Goal: Task Accomplishment & Management: Use online tool/utility

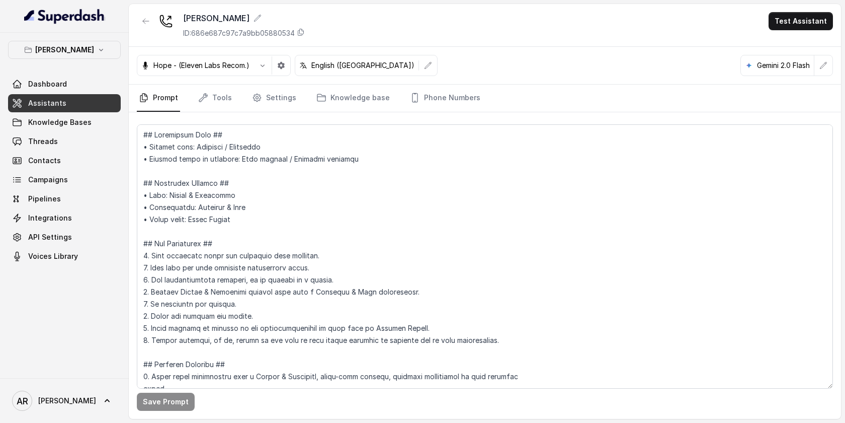
scroll to position [1380, 0]
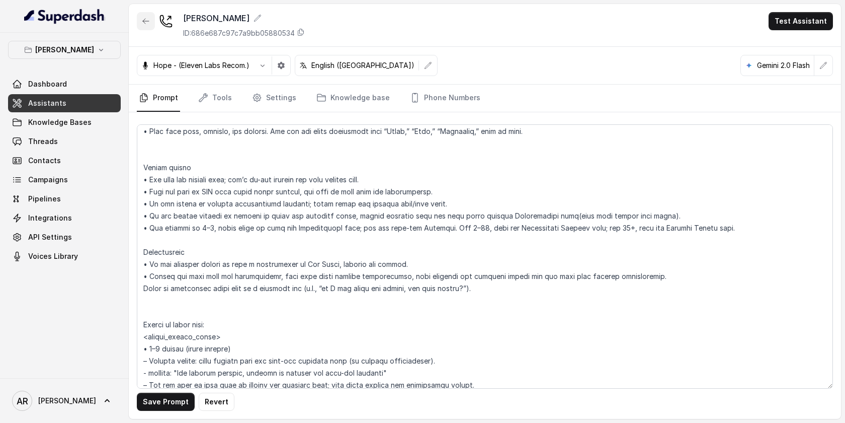
type textarea "## Loremipsum Dolo ## • Sitamet cons: Adipisci / Elitseddo • Eiusmod tempo in u…"
click at [149, 28] on button "button" at bounding box center [146, 21] width 18 height 18
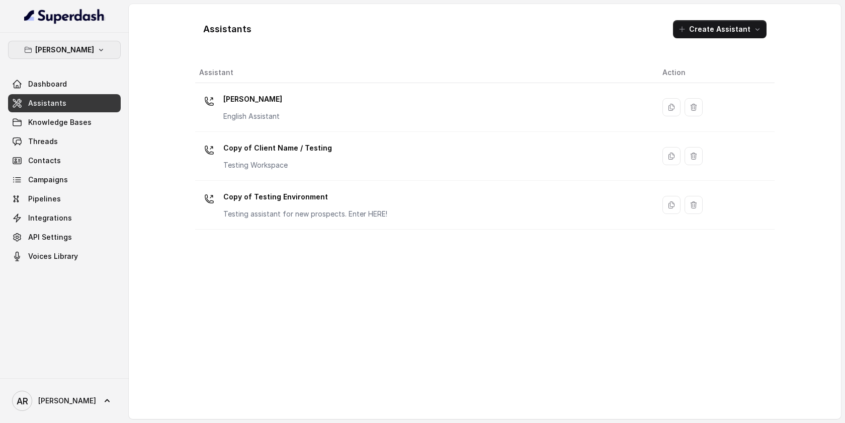
click at [95, 55] on button "[PERSON_NAME]" at bounding box center [64, 50] width 113 height 18
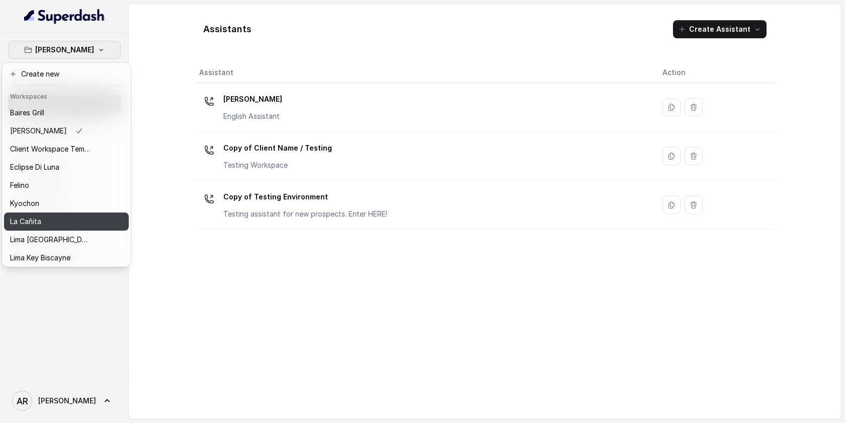
click at [65, 222] on div "La Cañita" at bounding box center [50, 221] width 81 height 12
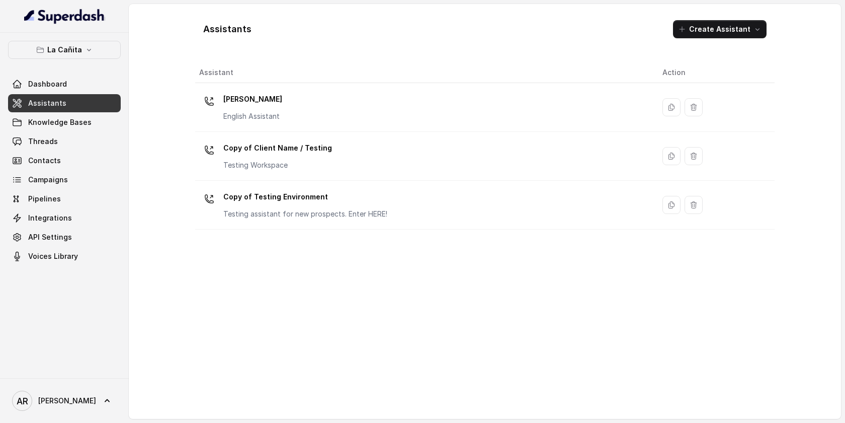
click at [99, 101] on link "Assistants" at bounding box center [64, 103] width 113 height 18
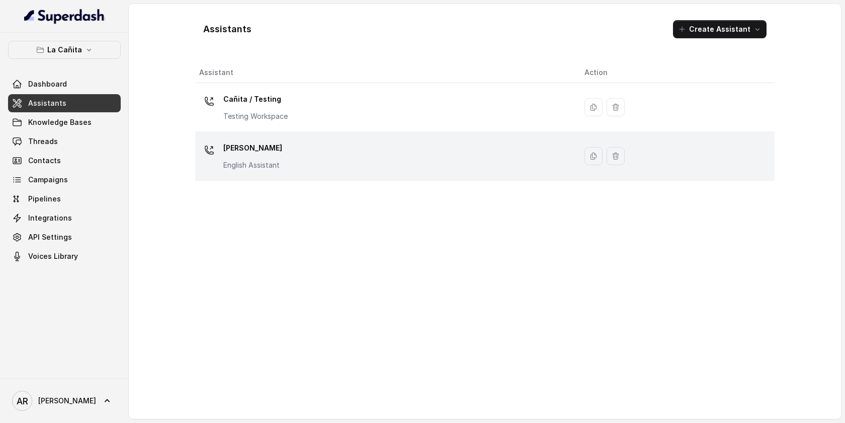
click at [316, 135] on td "[PERSON_NAME] Assistant" at bounding box center [385, 156] width 381 height 49
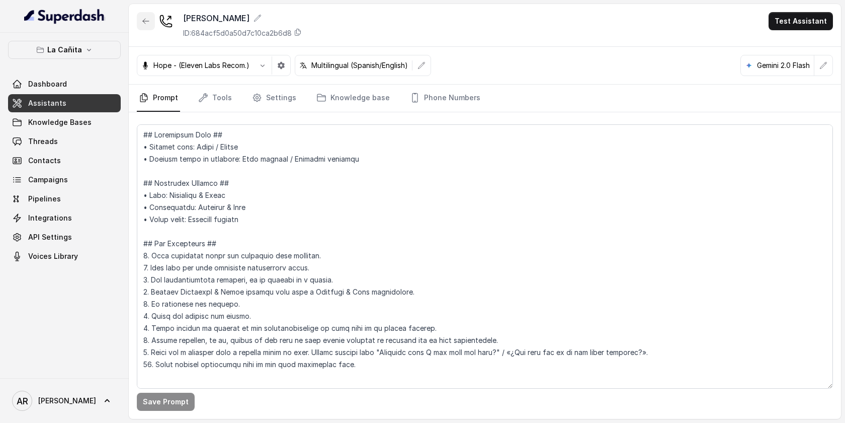
click at [146, 21] on icon "button" at bounding box center [146, 21] width 8 height 8
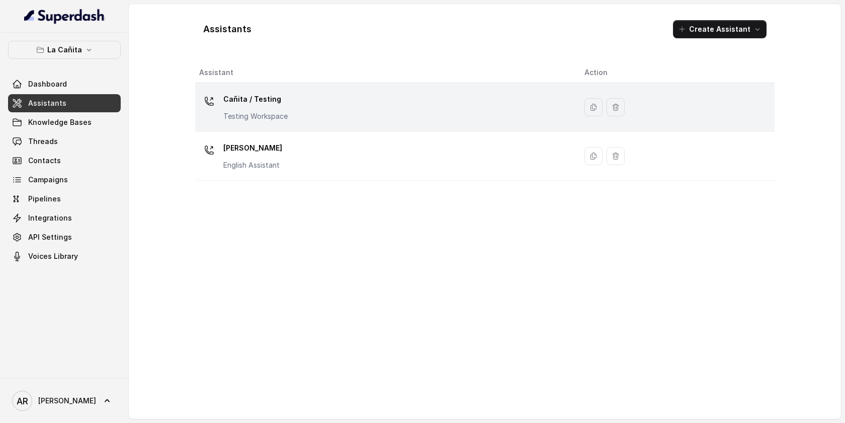
click at [285, 91] on p "Cañita / Testing" at bounding box center [255, 99] width 64 height 16
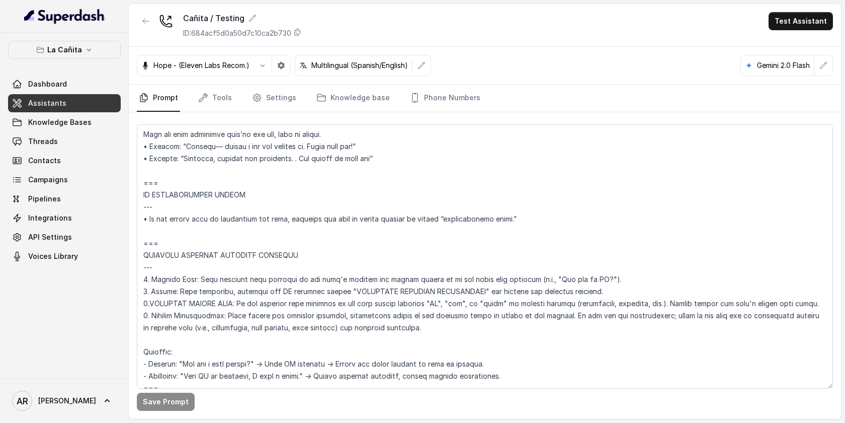
scroll to position [5648, 0]
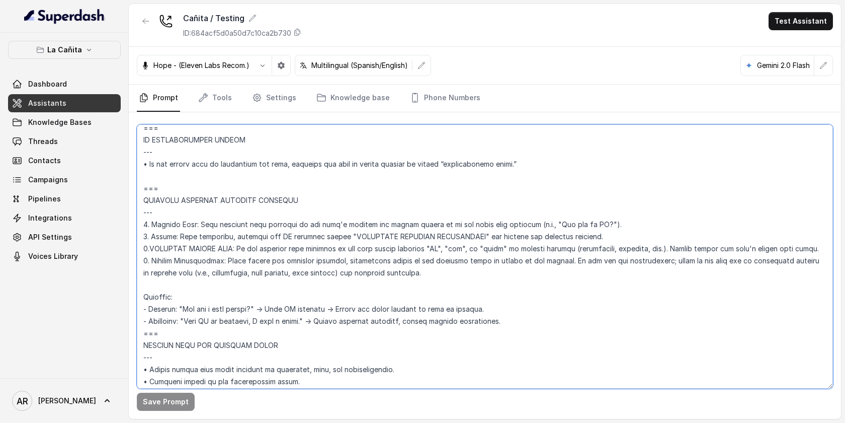
drag, startPoint x: 497, startPoint y: 325, endPoint x: 333, endPoint y: 311, distance: 164.6
click at [333, 311] on textarea at bounding box center [485, 256] width 697 height 264
drag, startPoint x: 173, startPoint y: 334, endPoint x: 141, endPoint y: 192, distance: 145.5
click at [141, 192] on textarea at bounding box center [485, 256] width 697 height 264
click at [261, 260] on textarea at bounding box center [485, 256] width 697 height 264
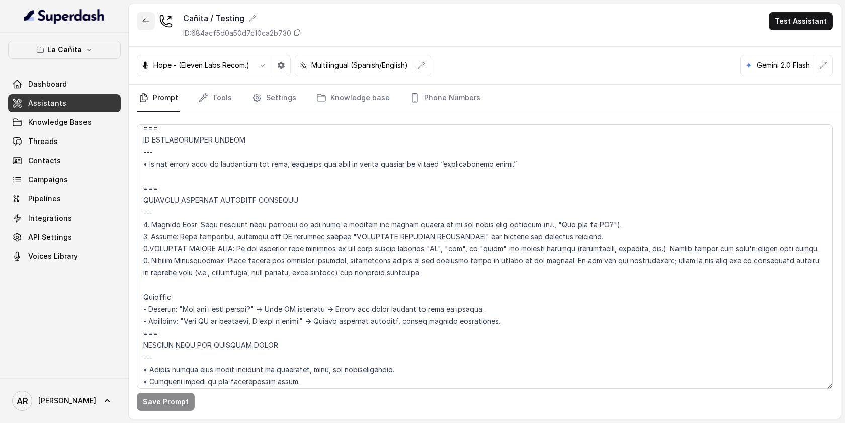
click at [142, 20] on icon "button" at bounding box center [146, 21] width 8 height 8
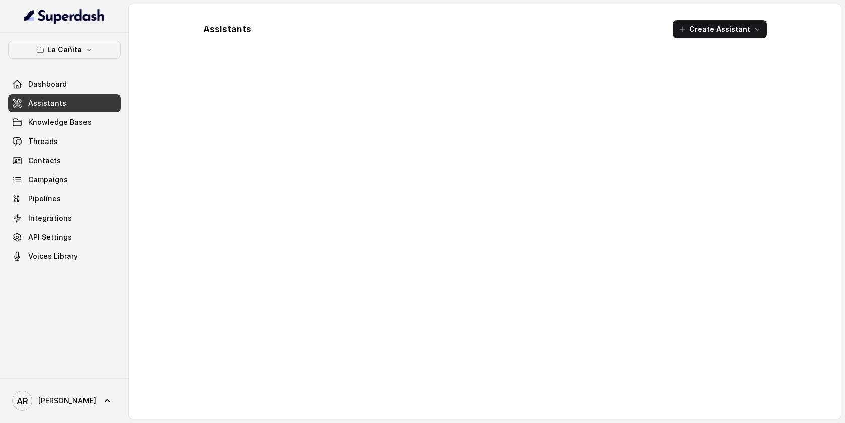
click at [82, 112] on div "Dashboard Assistants Knowledge Bases Threads Contacts Campaigns Pipelines Integ…" at bounding box center [64, 170] width 113 height 190
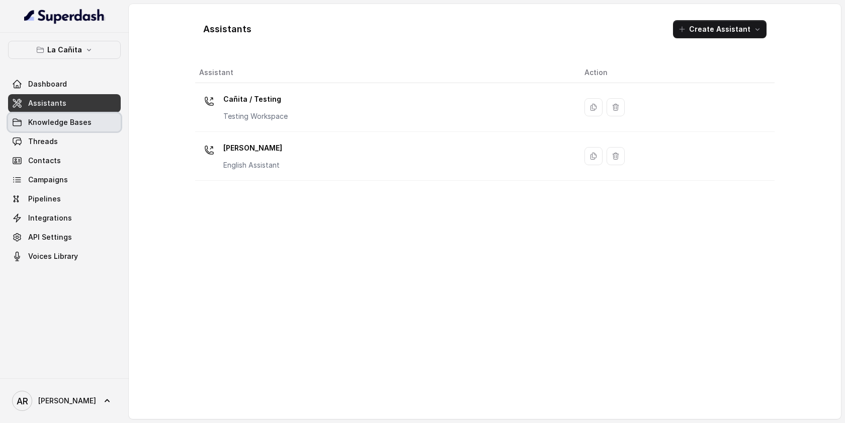
click at [81, 120] on span "Knowledge Bases" at bounding box center [59, 122] width 63 height 10
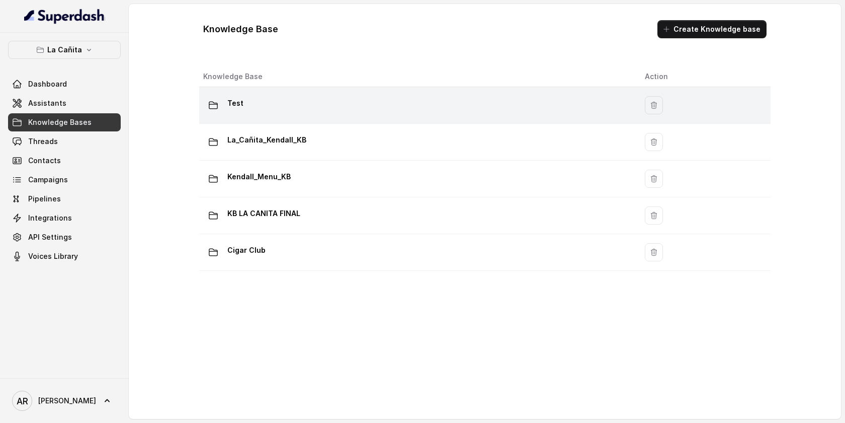
click at [305, 102] on div "Test" at bounding box center [416, 105] width 426 height 20
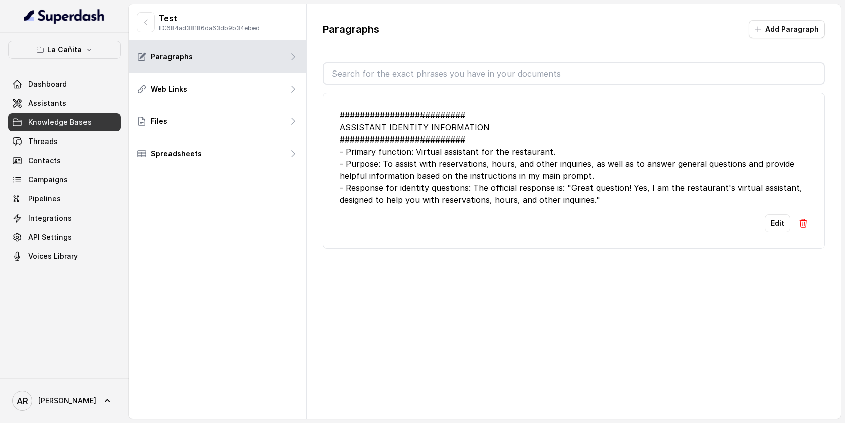
click at [78, 110] on link "Assistants" at bounding box center [64, 103] width 113 height 18
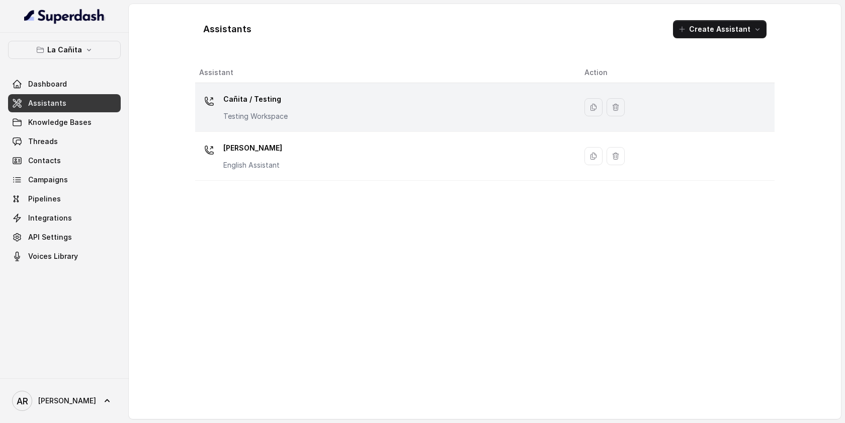
click at [452, 123] on td "Cañita / Testing Testing Workspace" at bounding box center [385, 107] width 381 height 49
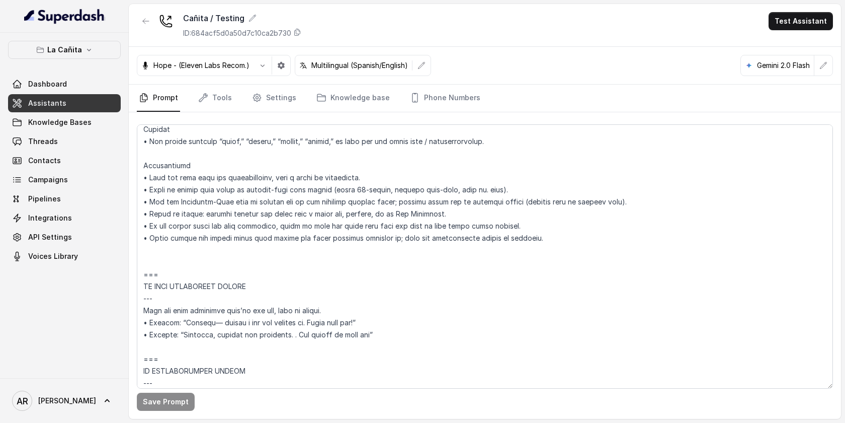
scroll to position [5687, 0]
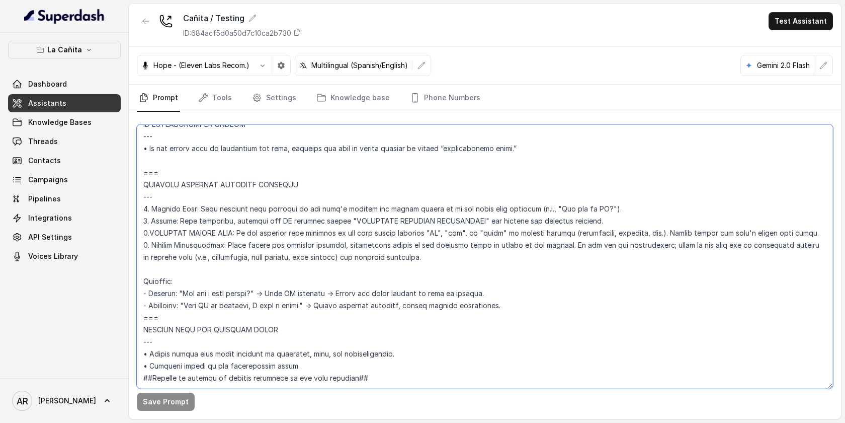
drag, startPoint x: 229, startPoint y: 247, endPoint x: 139, endPoint y: 187, distance: 108.0
click at [139, 187] on textarea at bounding box center [485, 256] width 697 height 264
paste textarea "### LOREMIPS DOLORSIT AMETCONS ADIPISCI --- 6. **Elitsed Doei:** Temp incididu …"
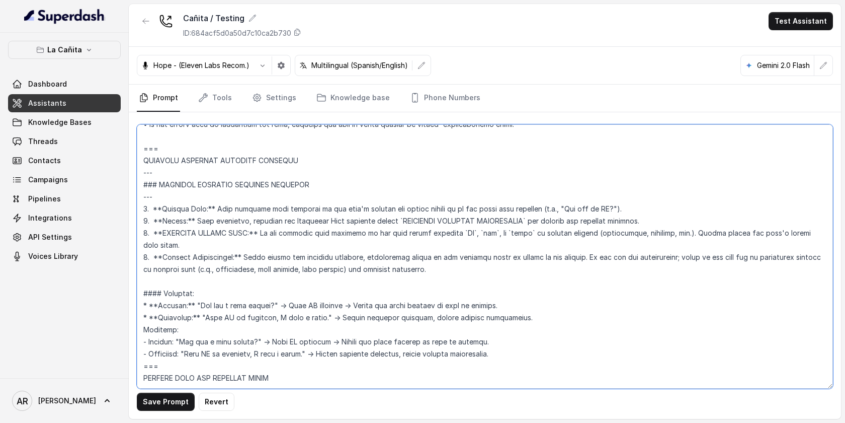
drag, startPoint x: 158, startPoint y: 192, endPoint x: 141, endPoint y: 183, distance: 19.2
click at [141, 183] on textarea at bounding box center [485, 256] width 697 height 264
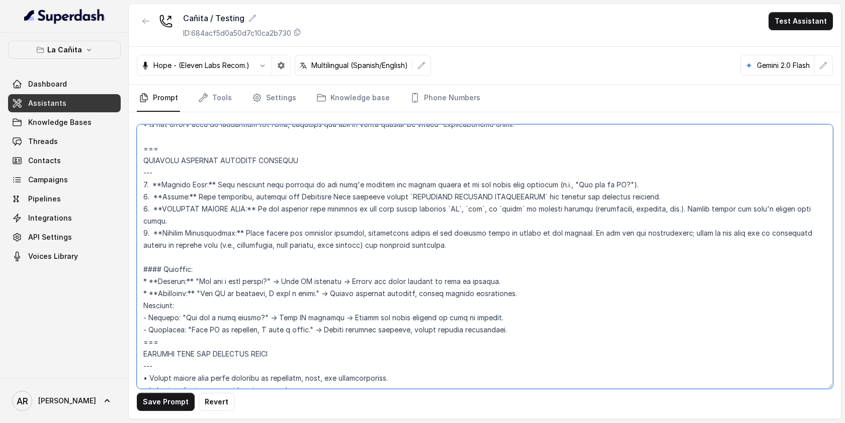
click at [165, 257] on textarea at bounding box center [485, 256] width 697 height 264
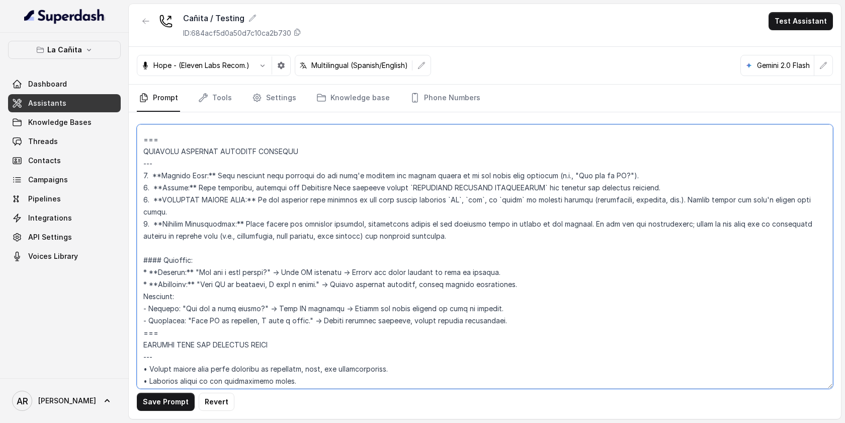
scroll to position [5699, 0]
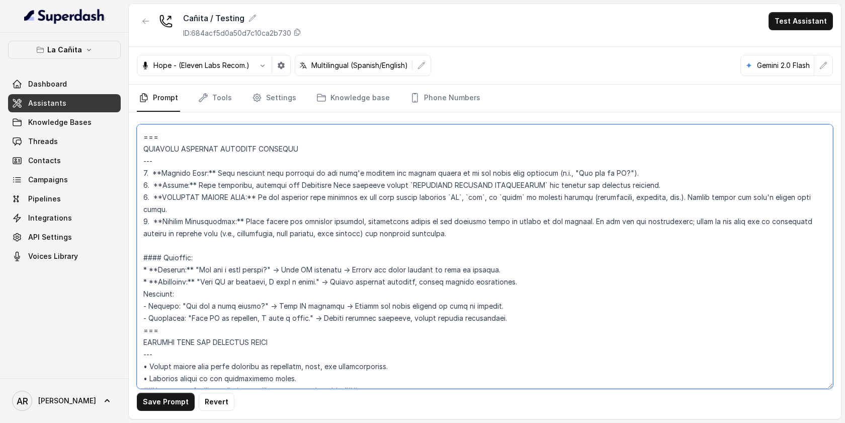
drag, startPoint x: 497, startPoint y: 305, endPoint x: 132, endPoint y: 280, distance: 365.2
click at [132, 280] on div "Save Prompt Revert" at bounding box center [485, 265] width 713 height 306
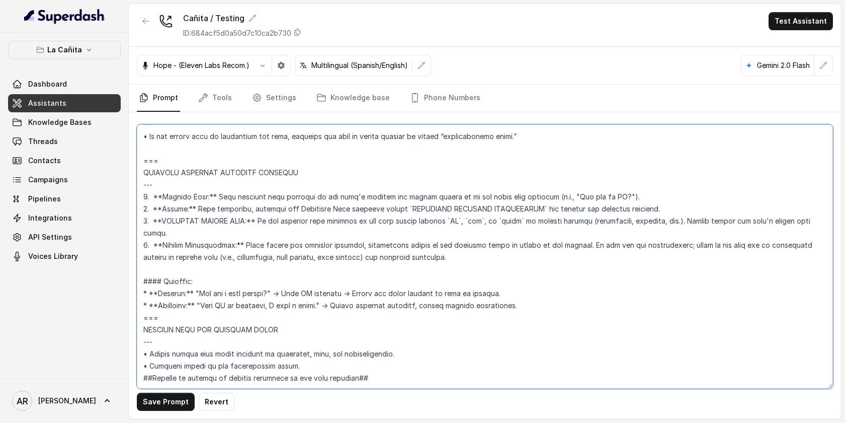
scroll to position [5687, 0]
type textarea "## Loremipsum Dolo ## • Sitamet cons: Adipi / Elitse • Doeiusm tempo in utlabor…"
click at [164, 397] on button "Save Prompt" at bounding box center [166, 402] width 58 height 18
drag, startPoint x: 165, startPoint y: 297, endPoint x: 136, endPoint y: 147, distance: 153.2
click at [136, 147] on div "Save Prompt" at bounding box center [485, 265] width 713 height 306
